Goal: Information Seeking & Learning: Learn about a topic

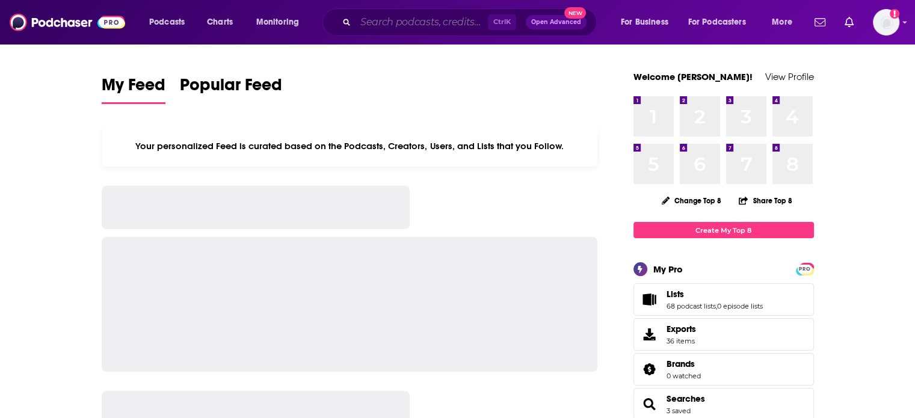
click at [457, 19] on input "Search podcasts, credits, & more..." at bounding box center [421, 22] width 132 height 19
paste input "The Transform U! Live Show"
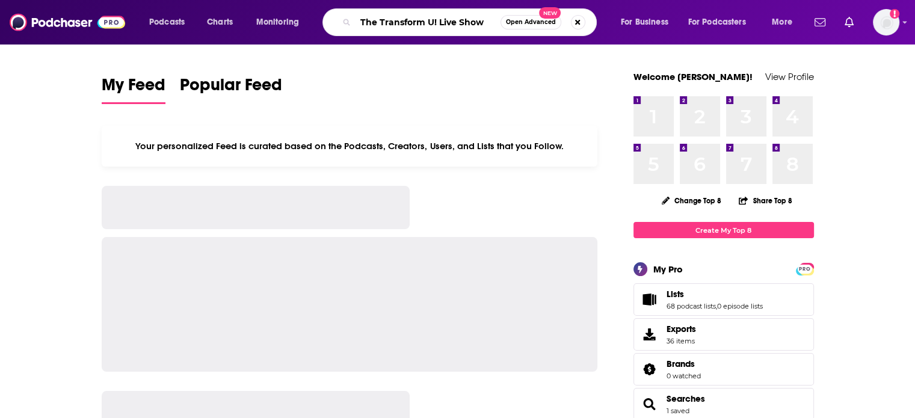
type input "The Transform U! Live Show"
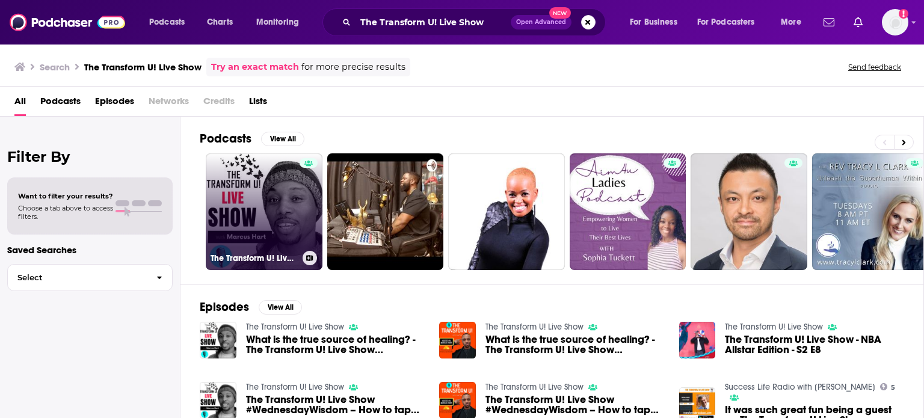
click at [294, 212] on link "The Transform U! Live Show" at bounding box center [264, 211] width 117 height 117
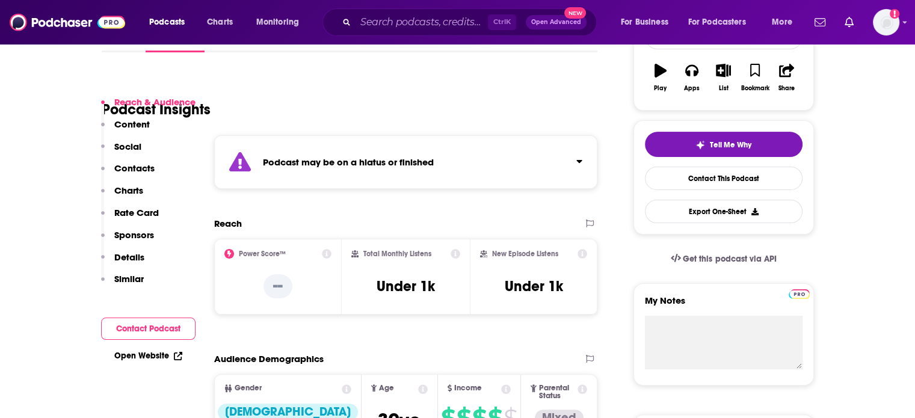
scroll to position [301, 0]
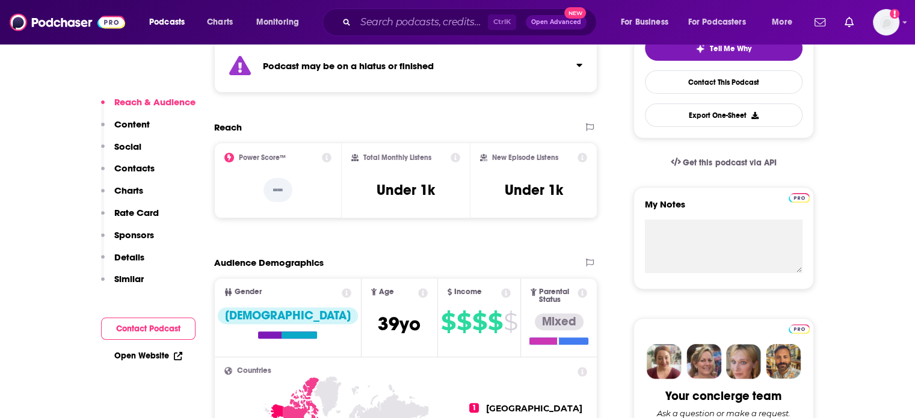
click at [474, 79] on div "Podcast may be on a hiatus or finished" at bounding box center [406, 66] width 384 height 54
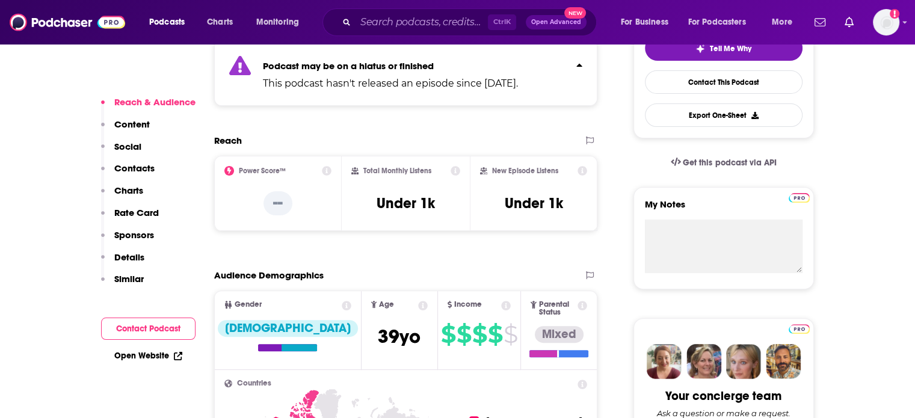
click at [518, 64] on p "Podcast may be on a hiatus or finished" at bounding box center [390, 65] width 255 height 11
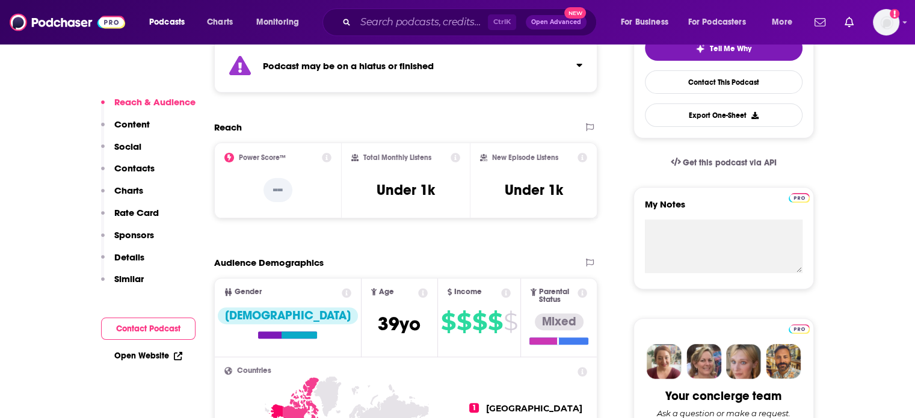
click at [571, 62] on button "Click to expand status details" at bounding box center [575, 62] width 16 height 17
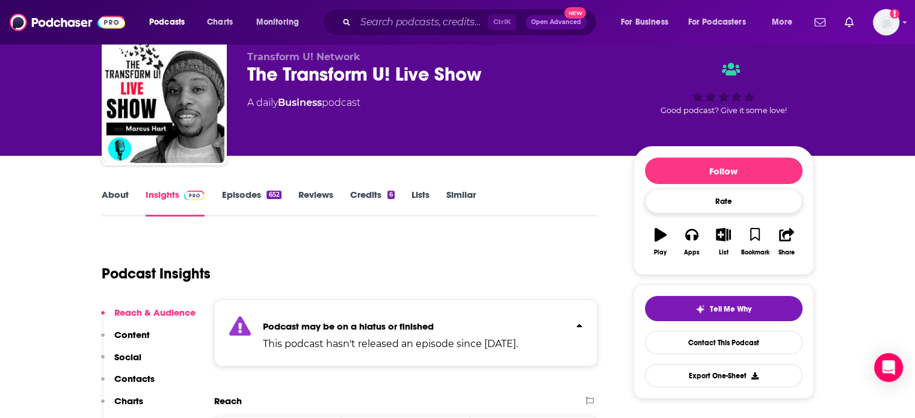
scroll to position [0, 0]
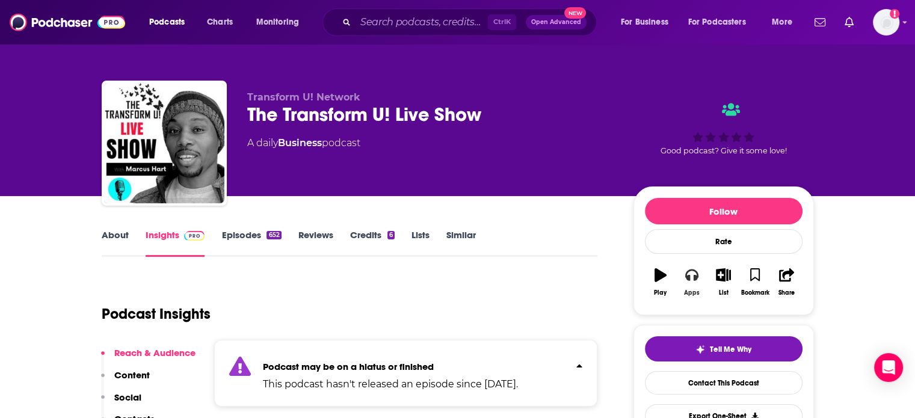
click at [698, 286] on button "Apps" at bounding box center [691, 281] width 31 height 43
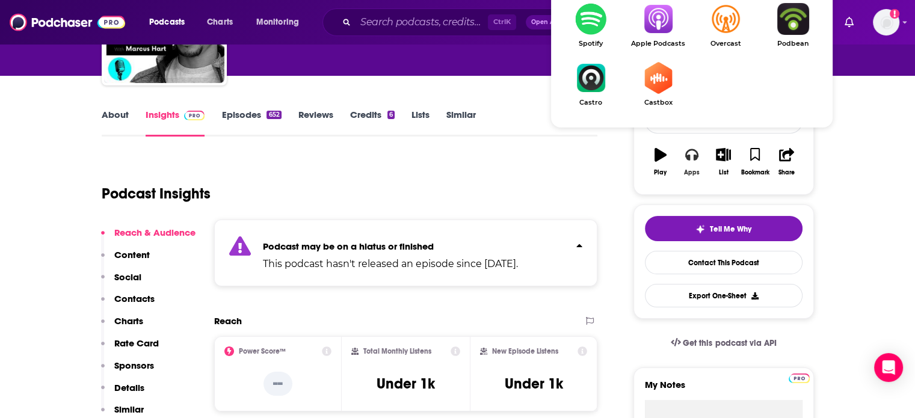
scroll to position [60, 0]
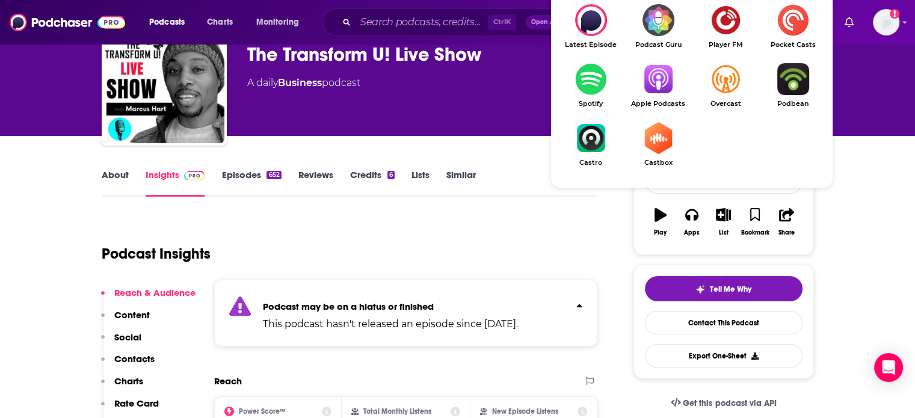
click at [666, 81] on img "Show Listen On dropdown" at bounding box center [657, 79] width 67 height 32
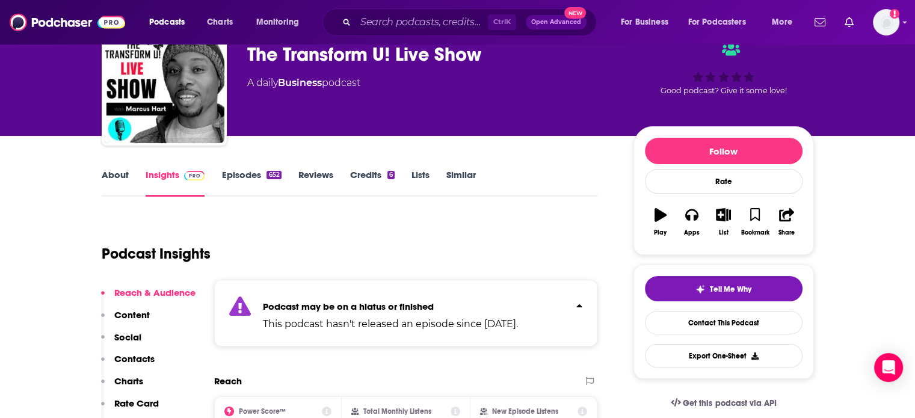
click at [358, 52] on div "The Transform U! Live Show" at bounding box center [430, 54] width 367 height 23
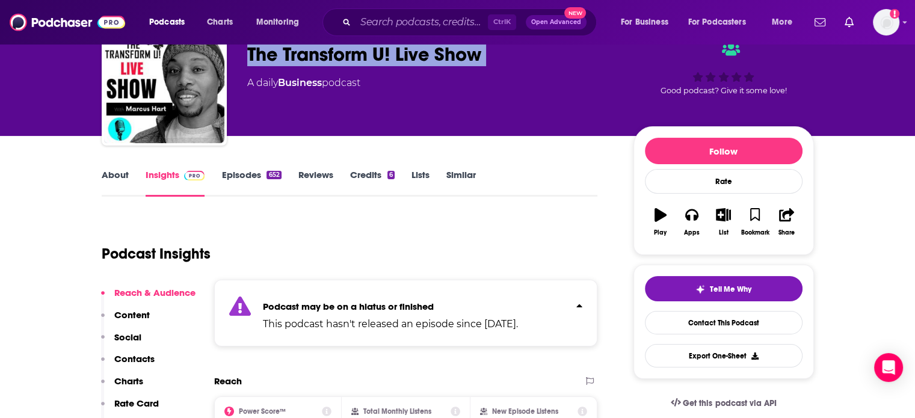
click at [358, 52] on div "The Transform U! Live Show" at bounding box center [430, 54] width 367 height 23
copy div "The Transform U! Live Show"
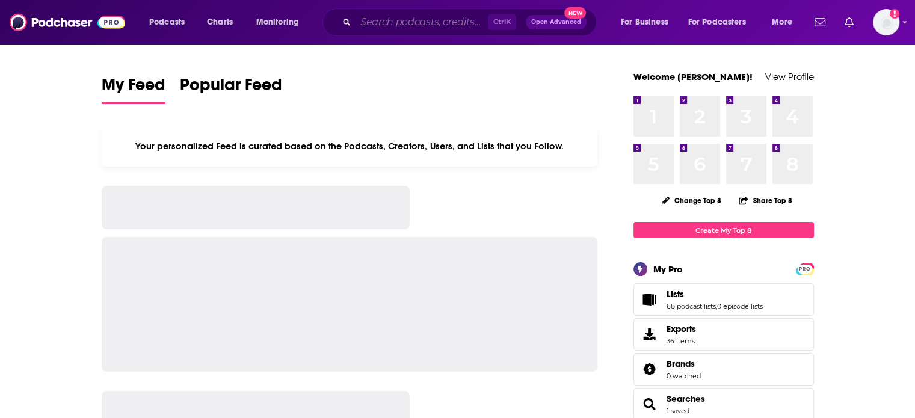
click at [435, 16] on input "Search podcasts, credits, & more..." at bounding box center [421, 22] width 132 height 19
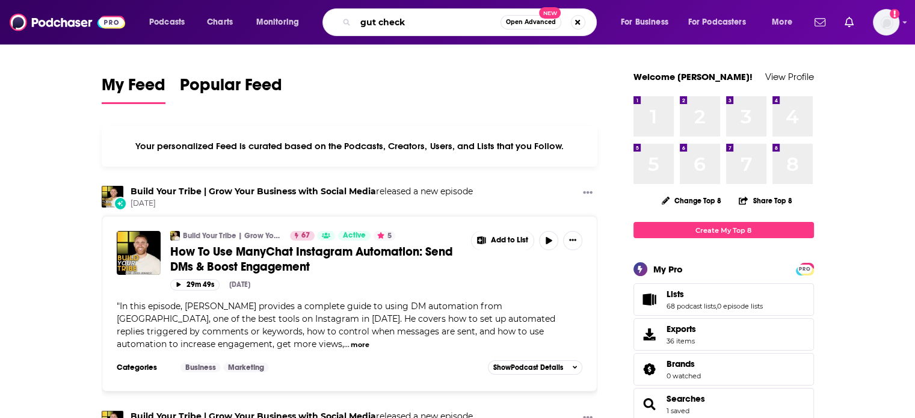
type input "gut check"
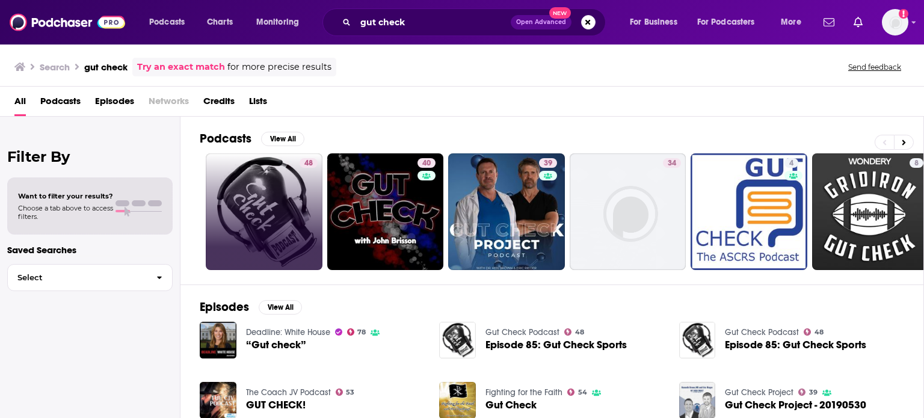
drag, startPoint x: 302, startPoint y: 163, endPoint x: 276, endPoint y: 184, distance: 33.4
click at [276, 184] on link "48" at bounding box center [264, 211] width 117 height 117
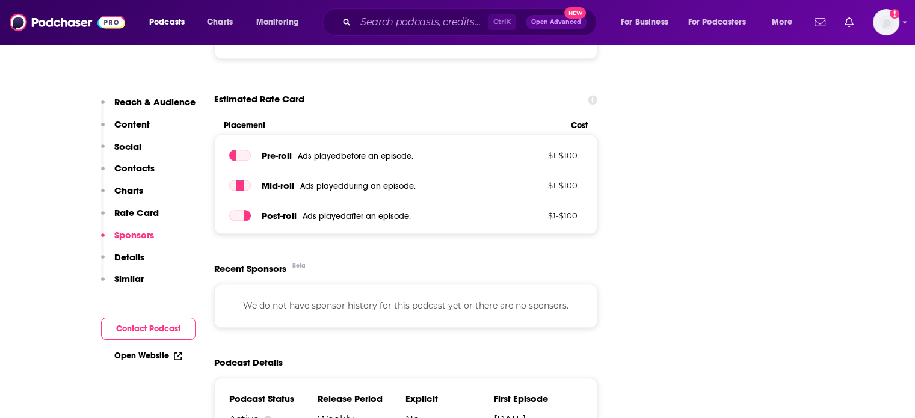
scroll to position [1564, 0]
